Goal: Information Seeking & Learning: Learn about a topic

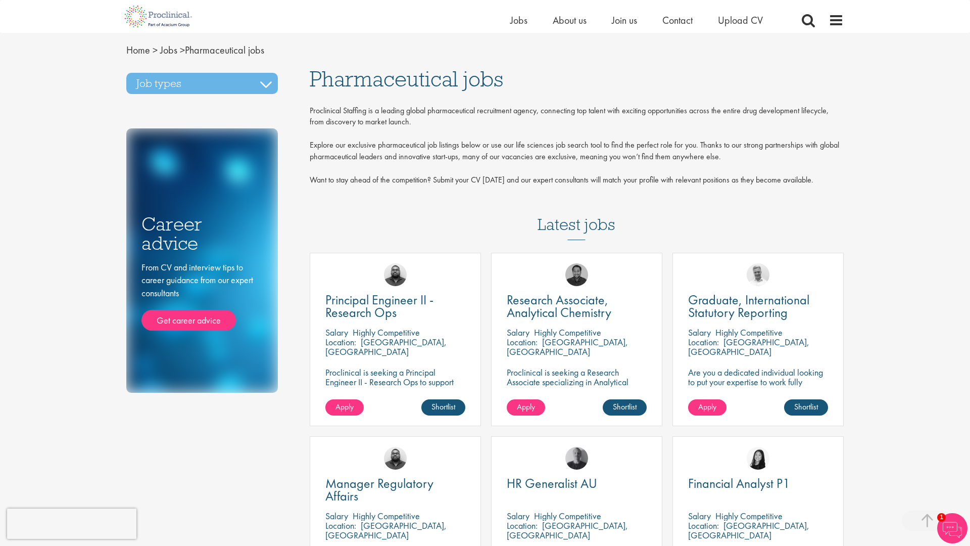
scroll to position [736, 0]
